Goal: Transaction & Acquisition: Purchase product/service

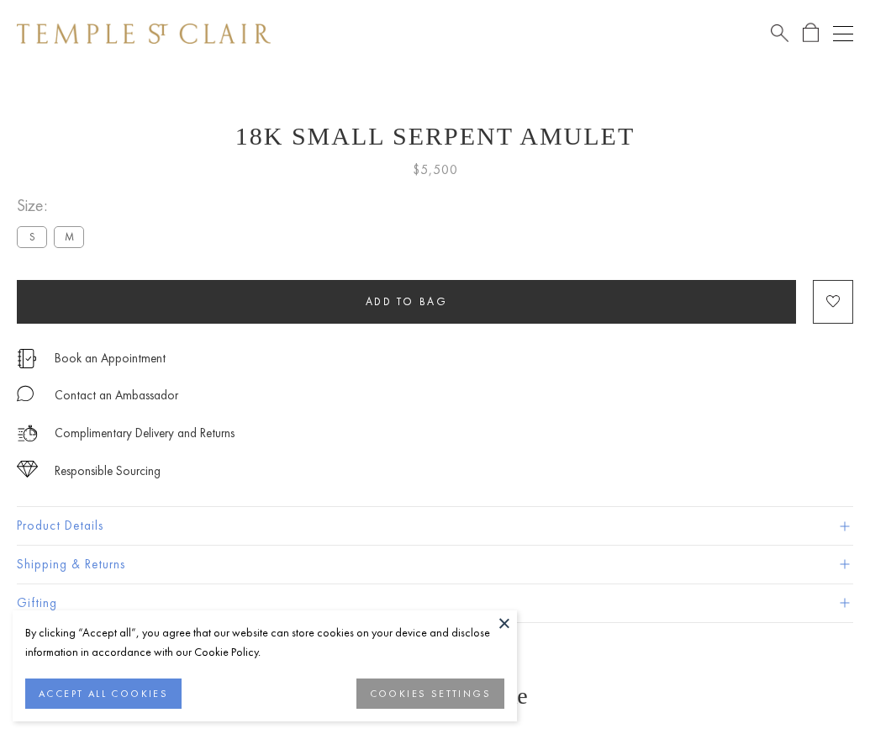
click at [406, 301] on span "Add to bag" at bounding box center [407, 301] width 82 height 14
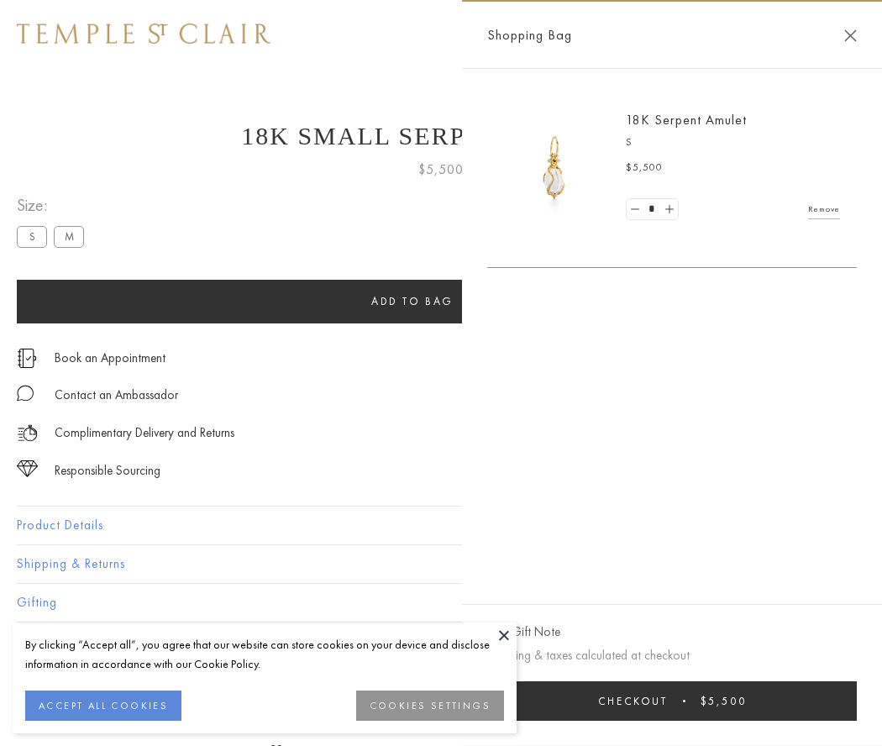
click at [731, 701] on button "Checkout $5,500" at bounding box center [672, 700] width 370 height 39
